Goal: Download file/media

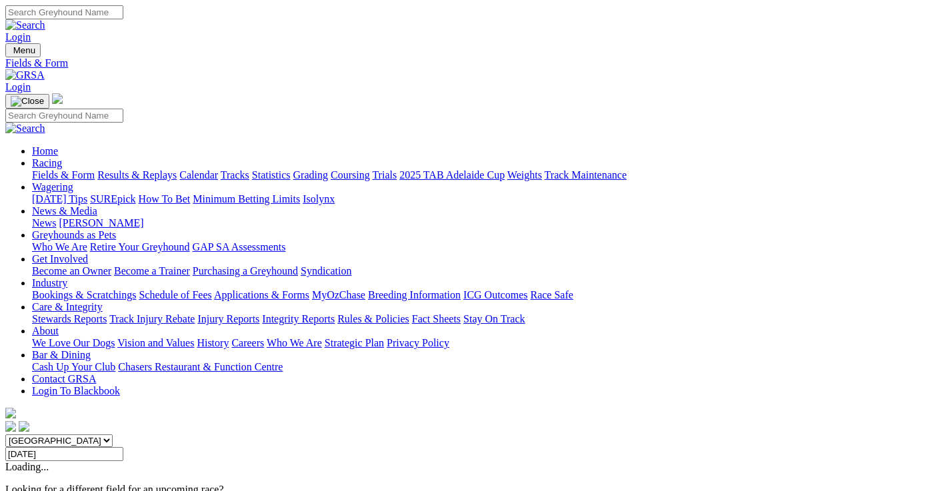
select select "SA"
click at [123, 447] on input "Wednesday, 27 Aug 2025" at bounding box center [64, 454] width 118 height 14
type input "[DATE]"
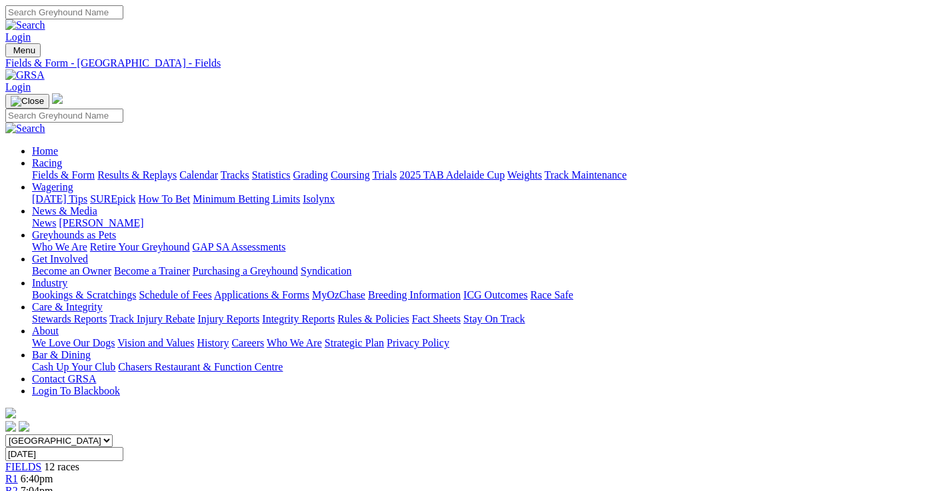
click at [706, 174] on link "CSV (Excel)" at bounding box center [693, 168] width 55 height 11
